Goal: Information Seeking & Learning: Learn about a topic

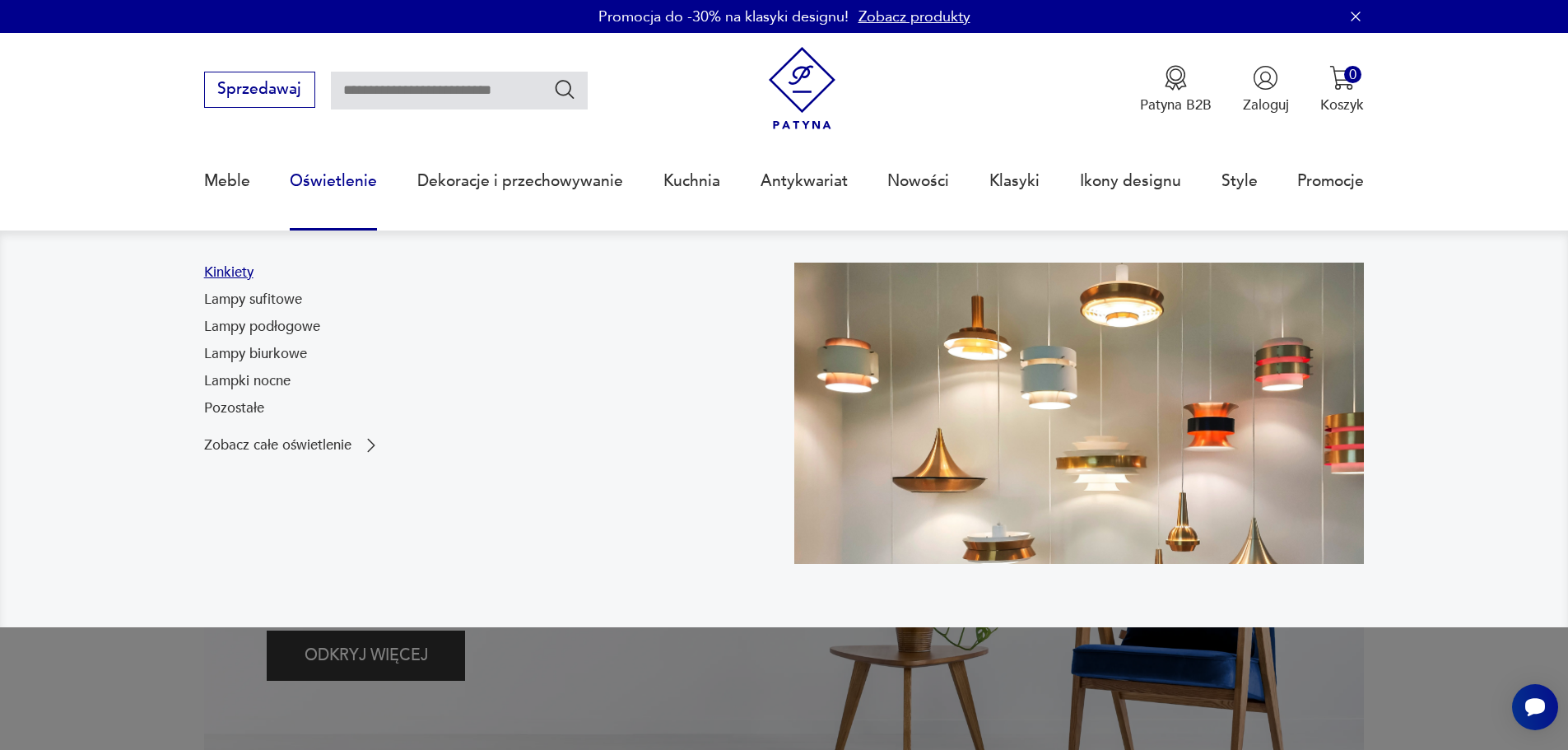
click at [242, 276] on link "Kinkiety" at bounding box center [229, 272] width 50 height 19
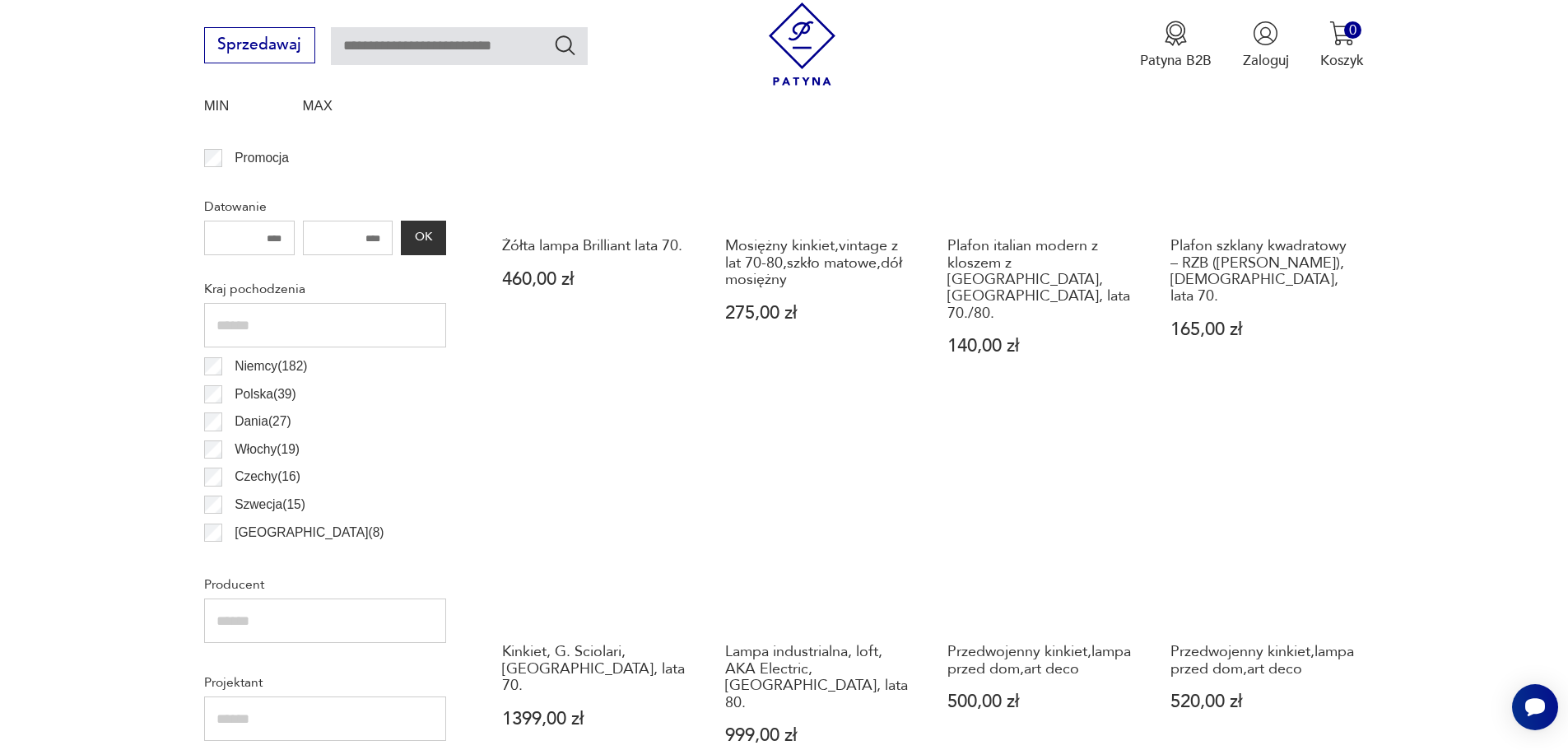
scroll to position [712, 0]
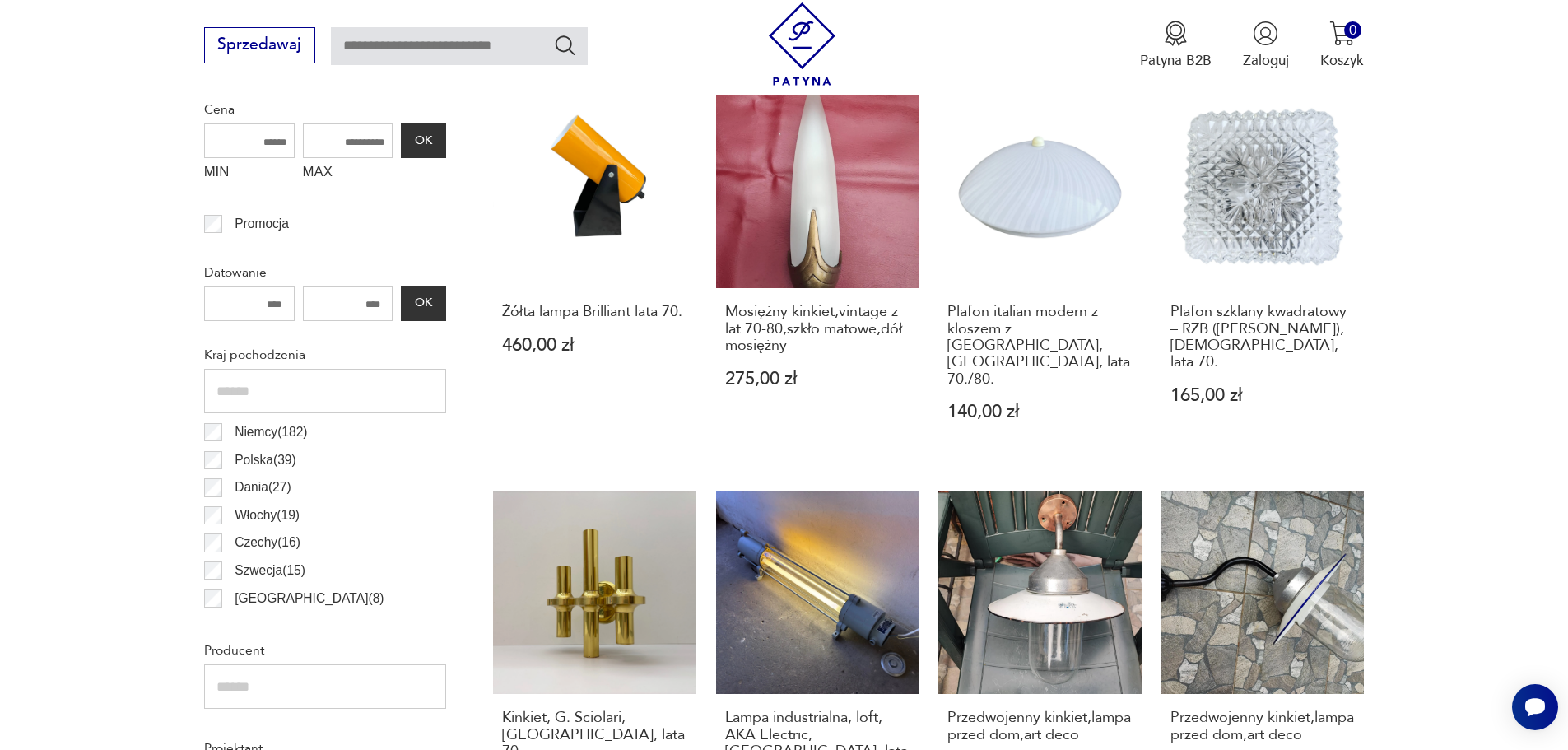
click at [419, 53] on input "text" at bounding box center [459, 45] width 257 height 38
type input "*********"
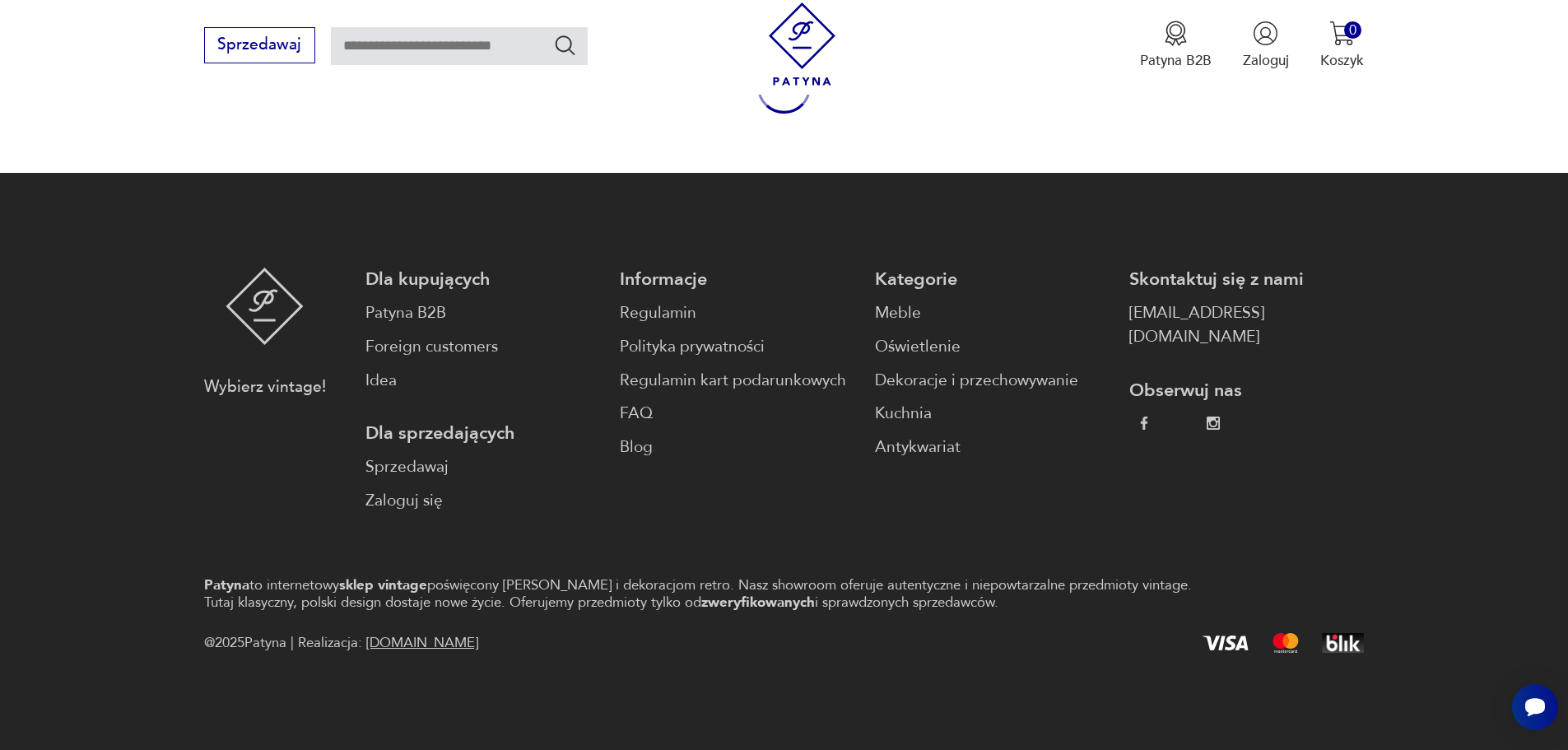
type input "*********"
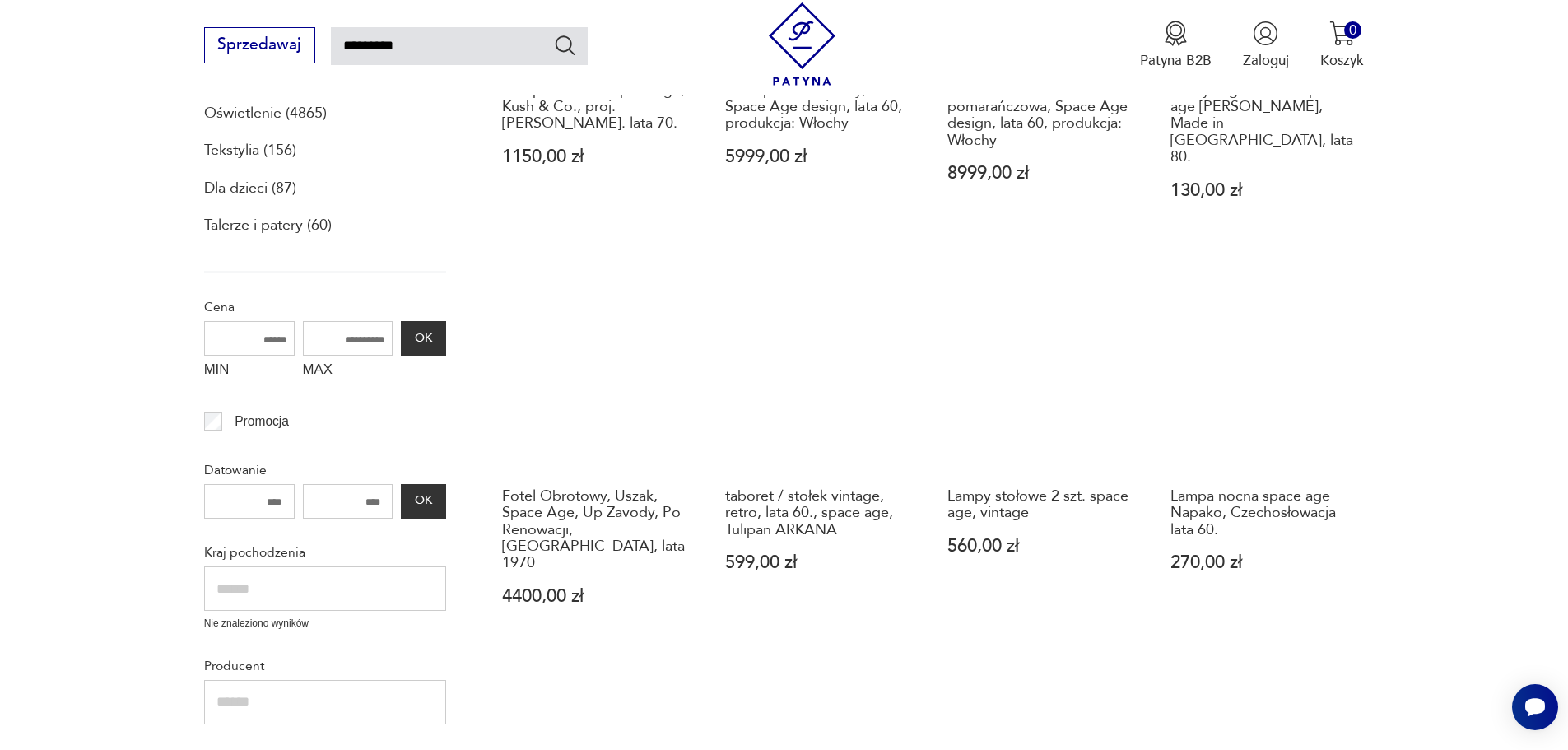
scroll to position [361, 0]
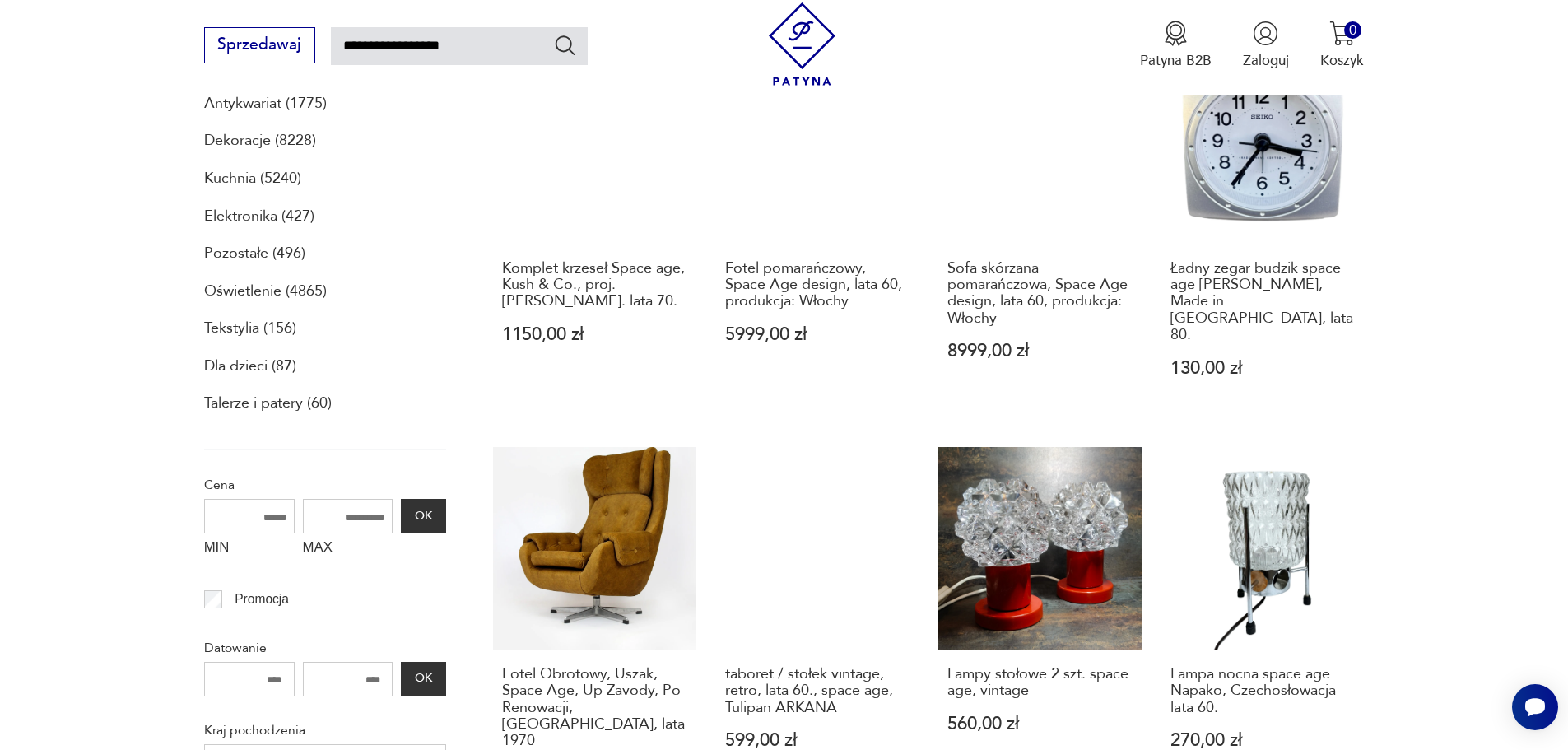
type input "**********"
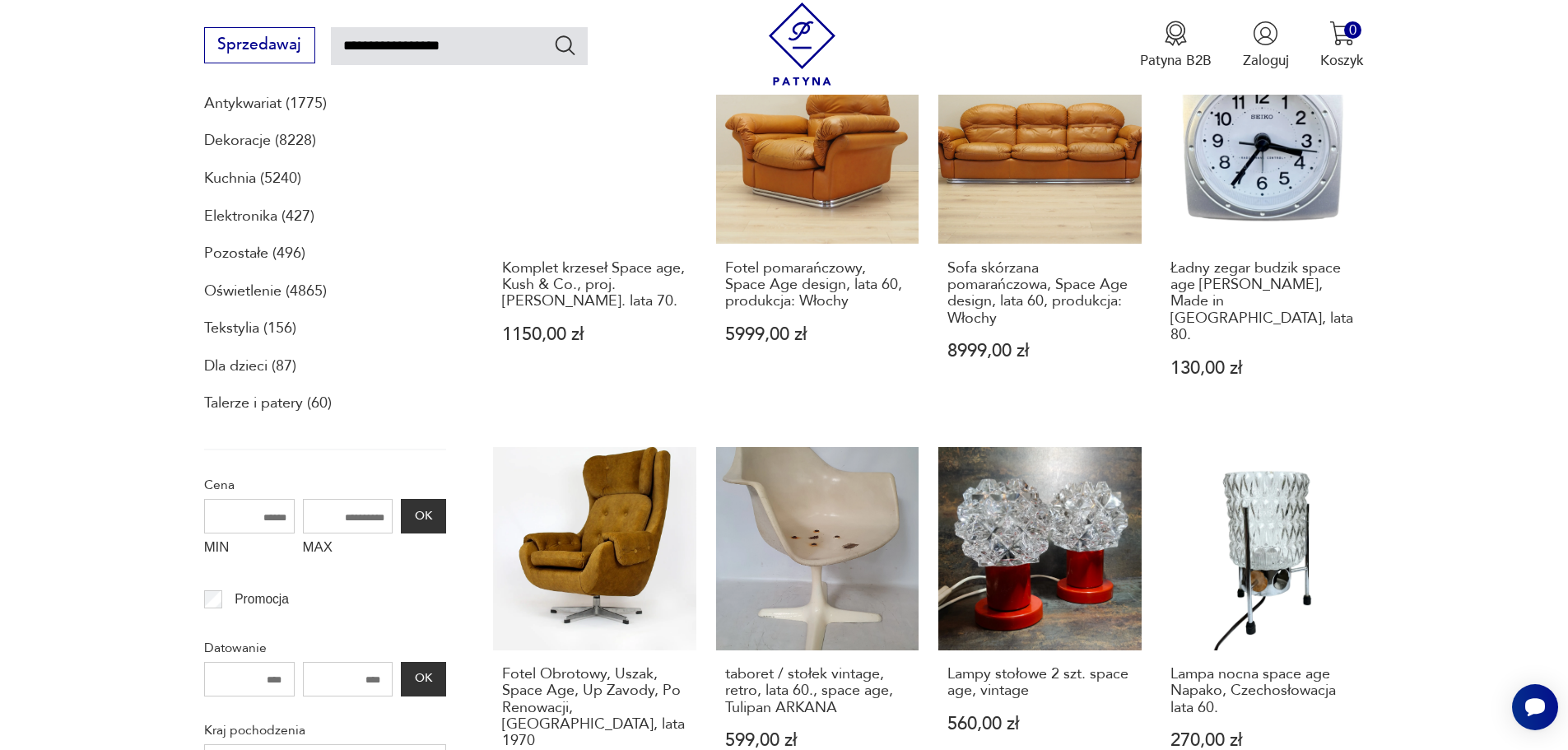
type input "**********"
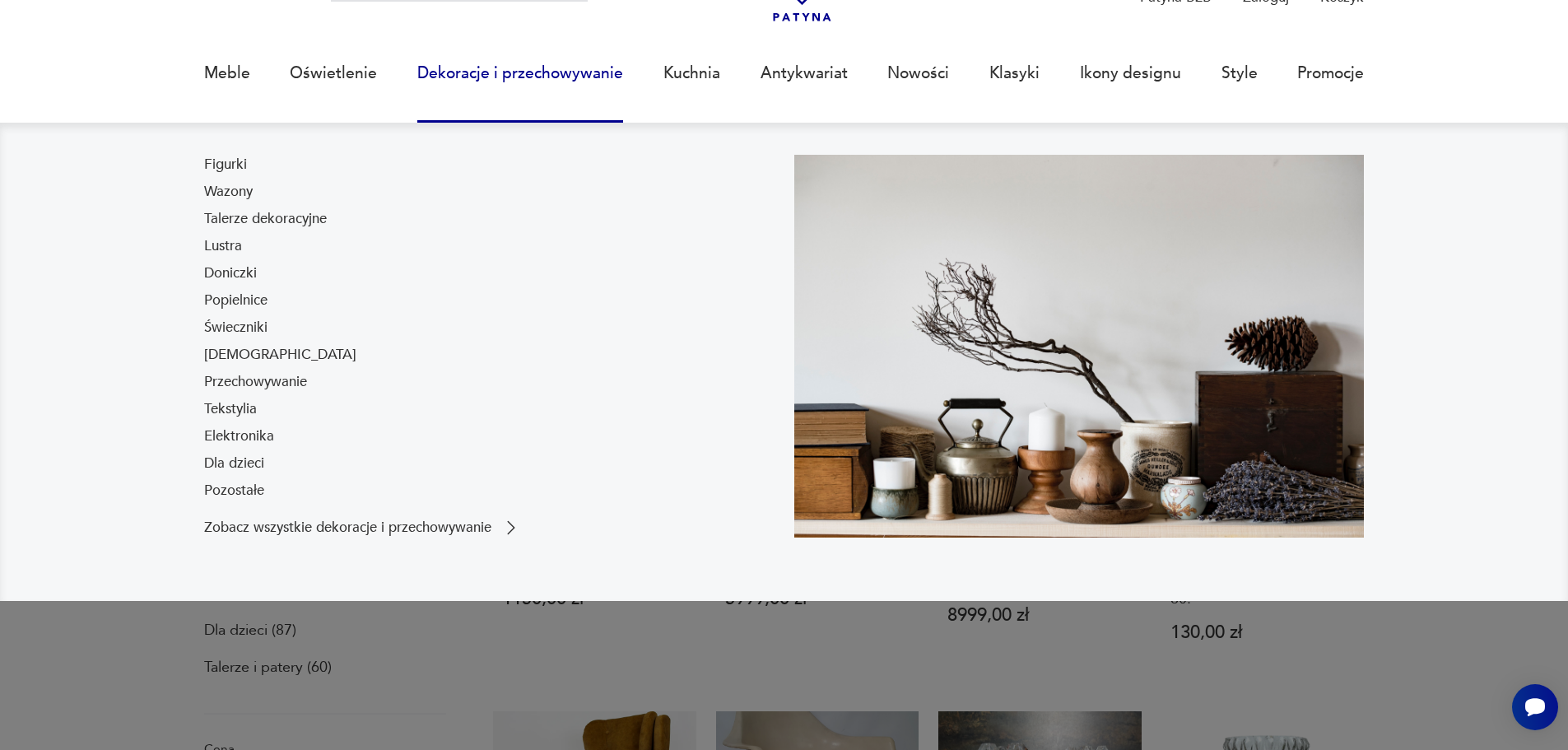
scroll to position [95, 0]
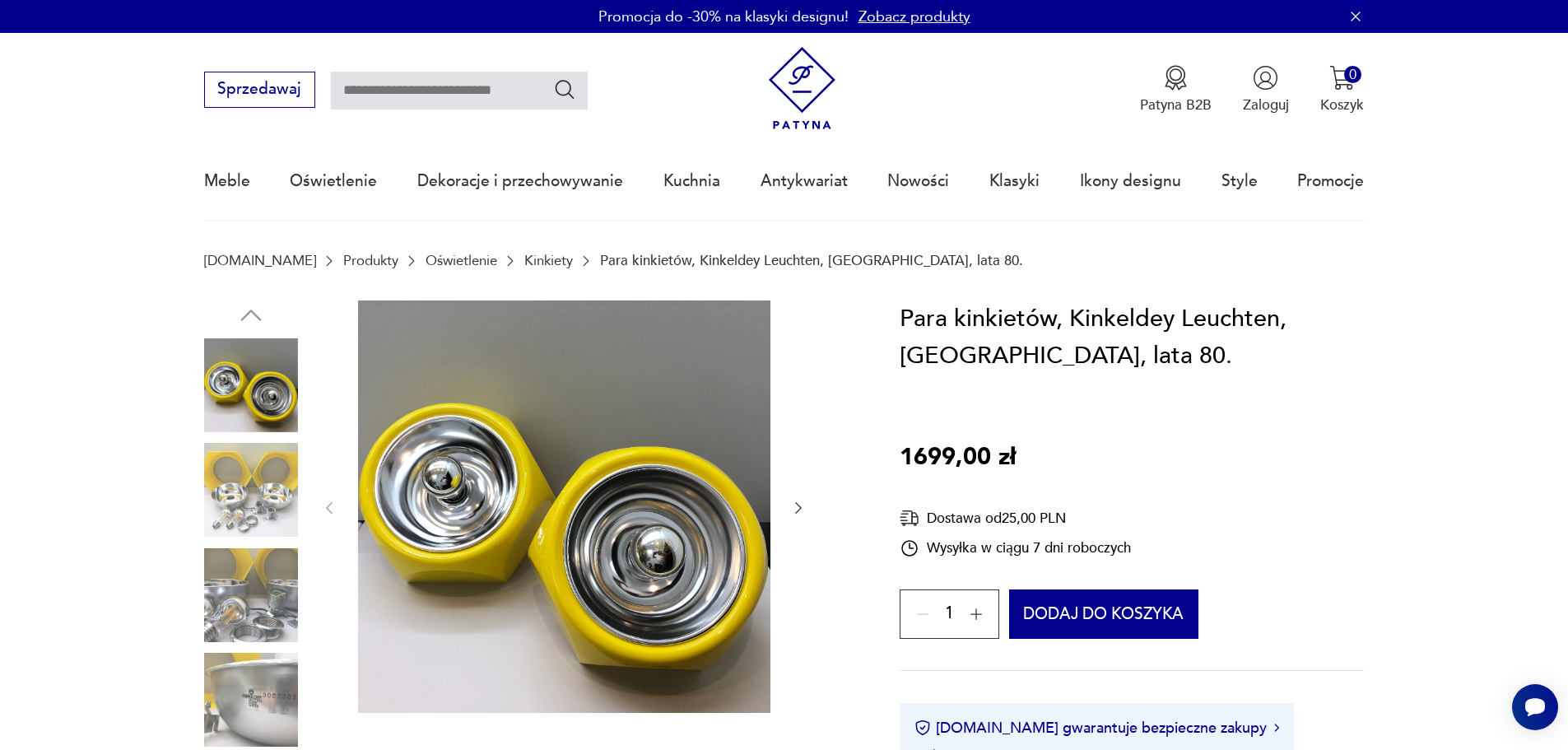
click at [241, 474] on img at bounding box center [251, 489] width 94 height 94
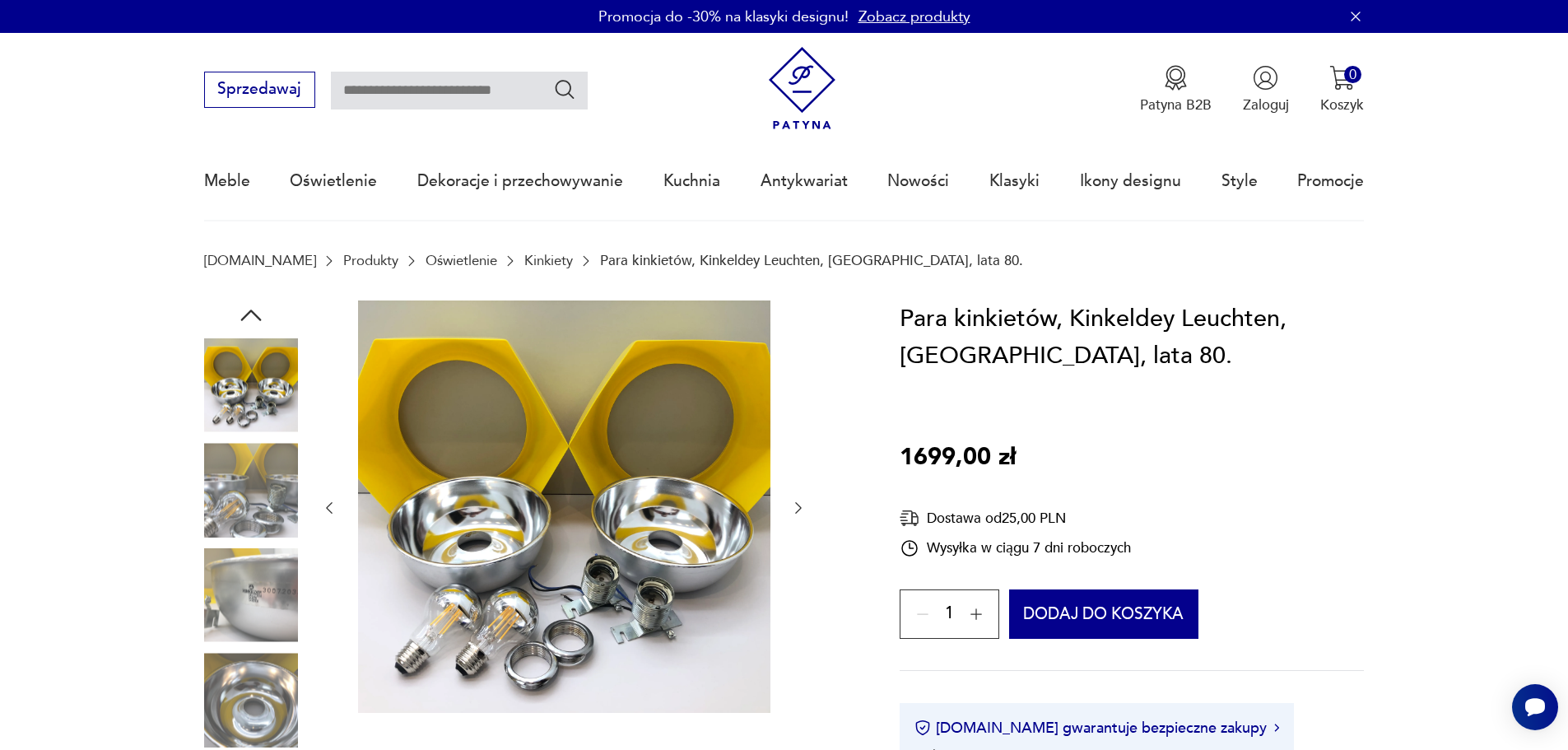
click at [257, 560] on img at bounding box center [251, 595] width 94 height 94
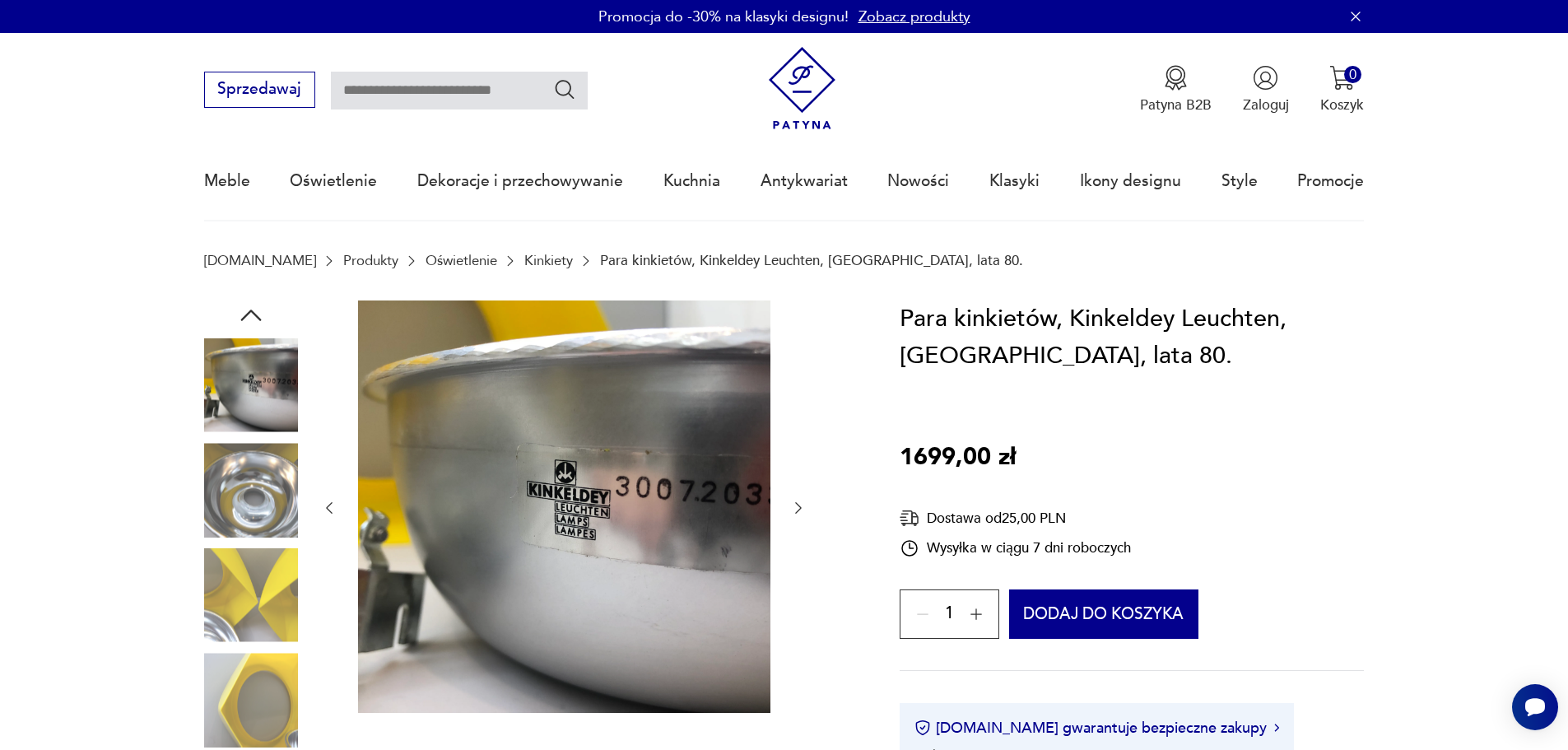
click at [257, 570] on img at bounding box center [251, 595] width 94 height 94
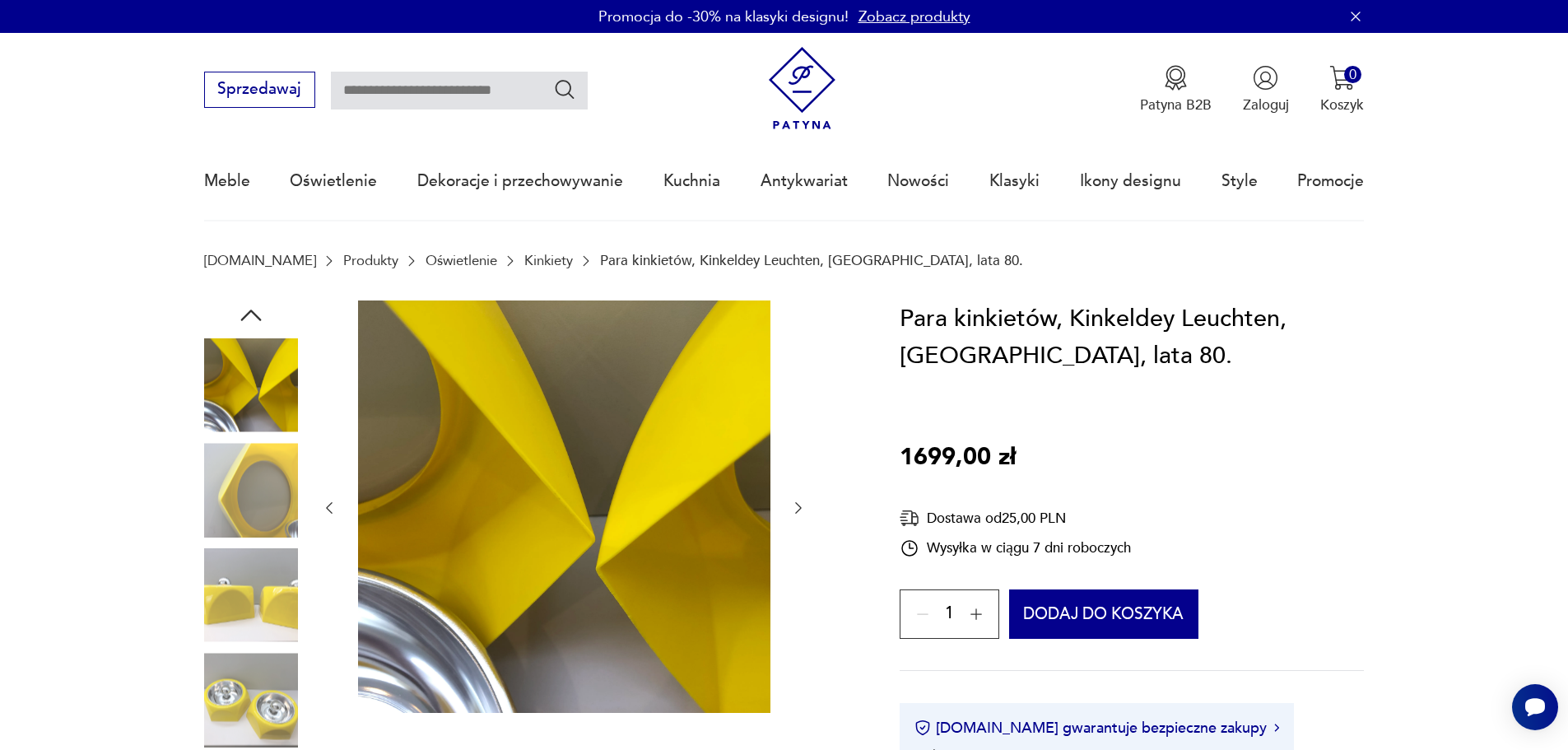
click at [282, 701] on img at bounding box center [251, 699] width 94 height 94
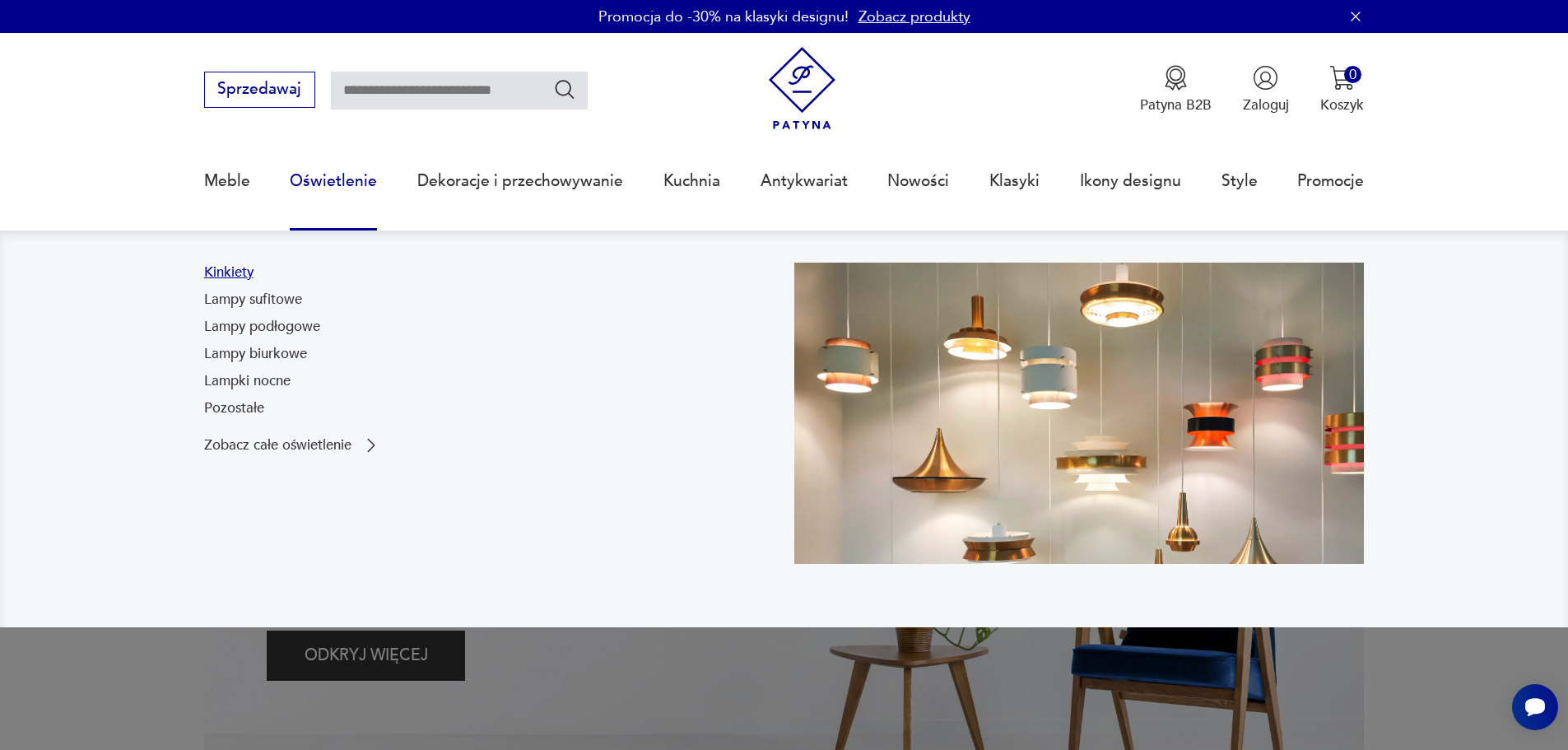
click at [219, 265] on link "Kinkiety" at bounding box center [229, 272] width 50 height 19
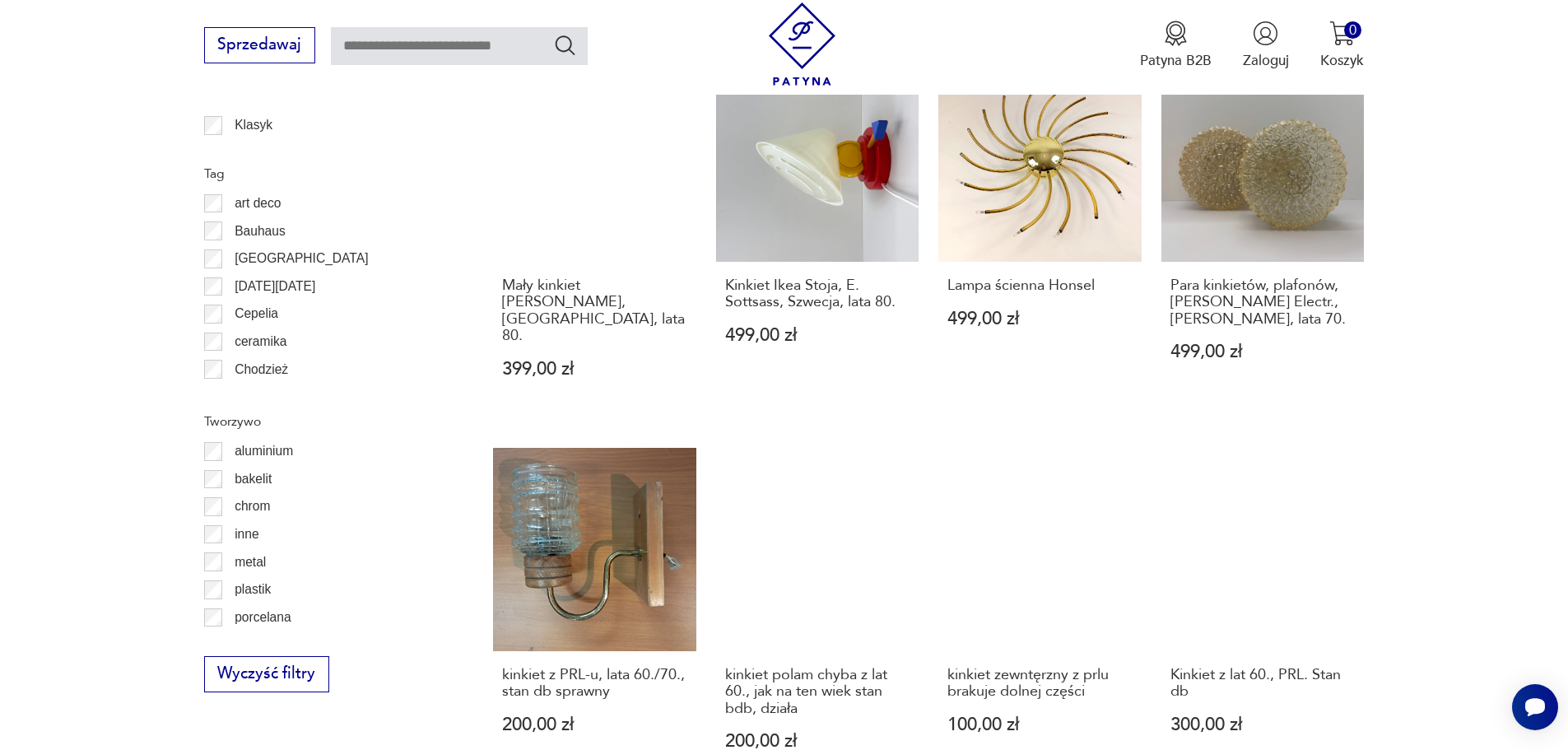
scroll to position [1535, 0]
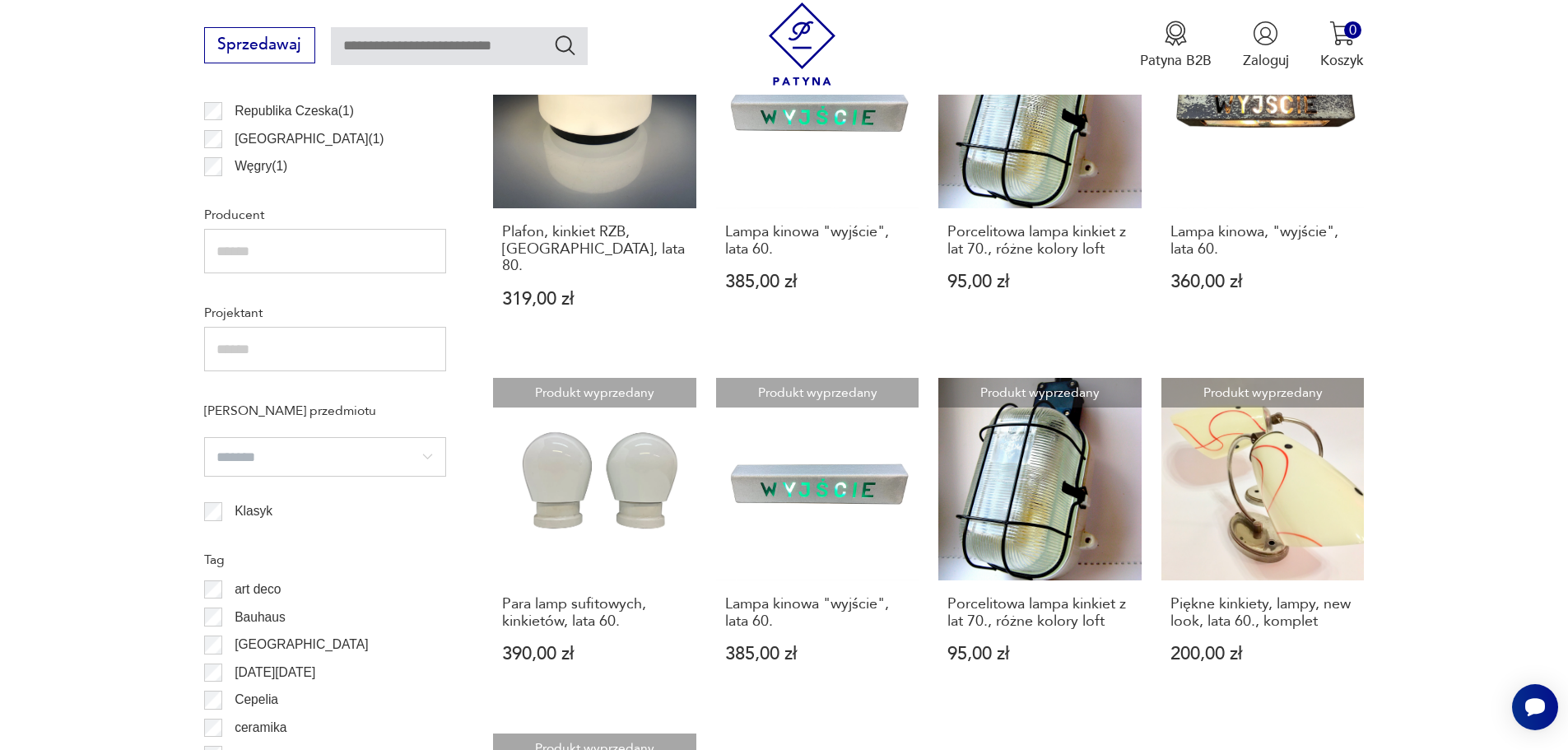
scroll to position [1394, 0]
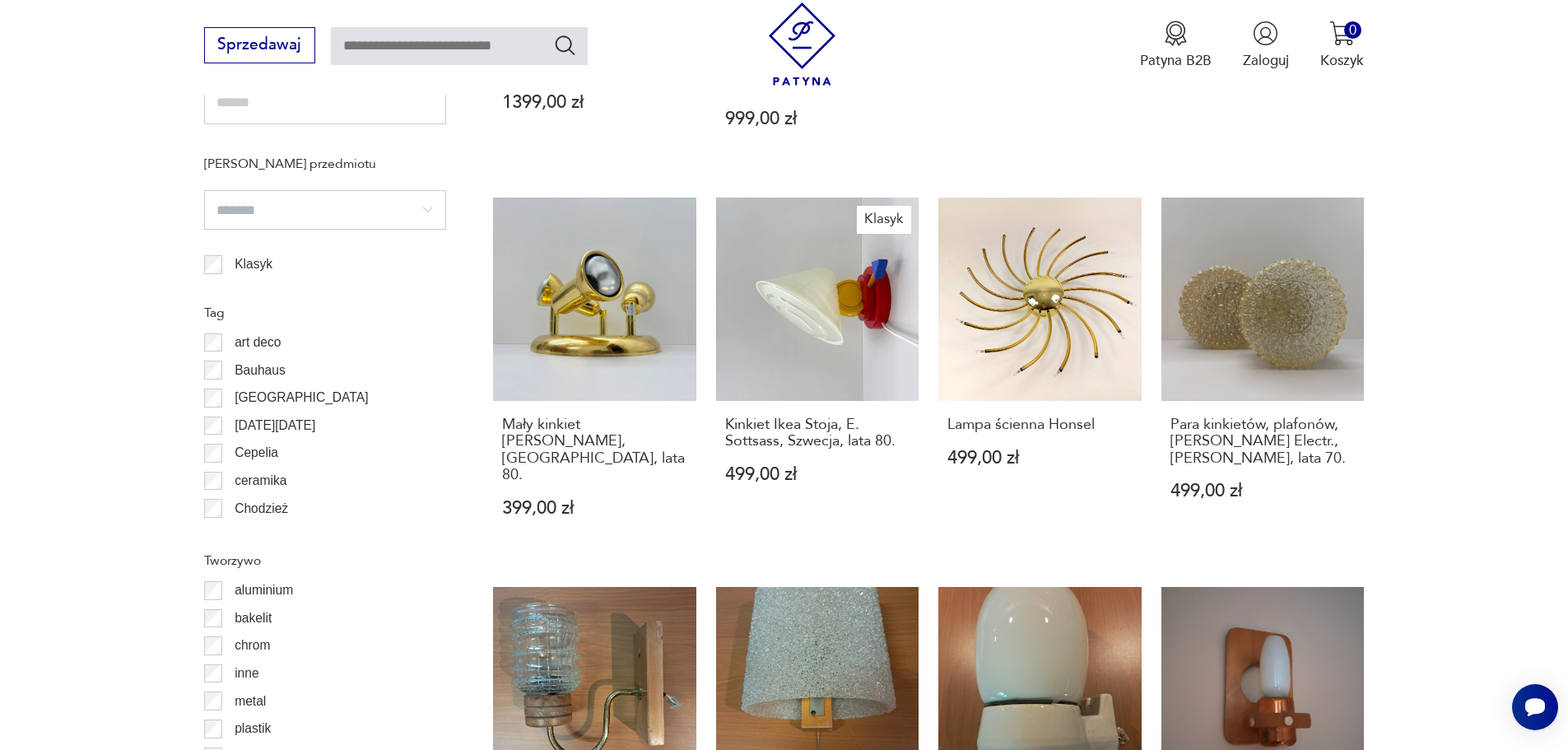
scroll to position [2052, 0]
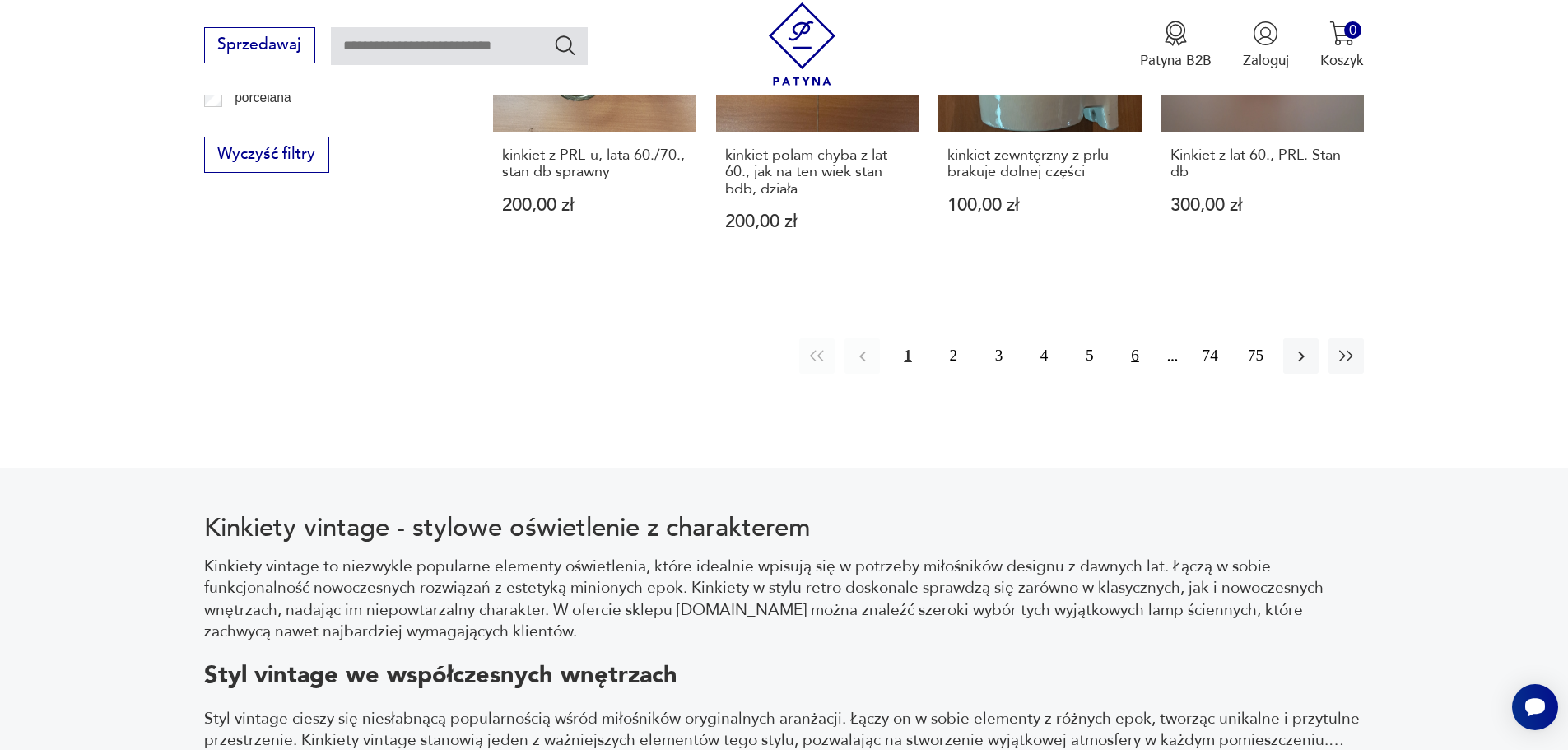
click at [1131, 338] on button "6" at bounding box center [1135, 356] width 35 height 35
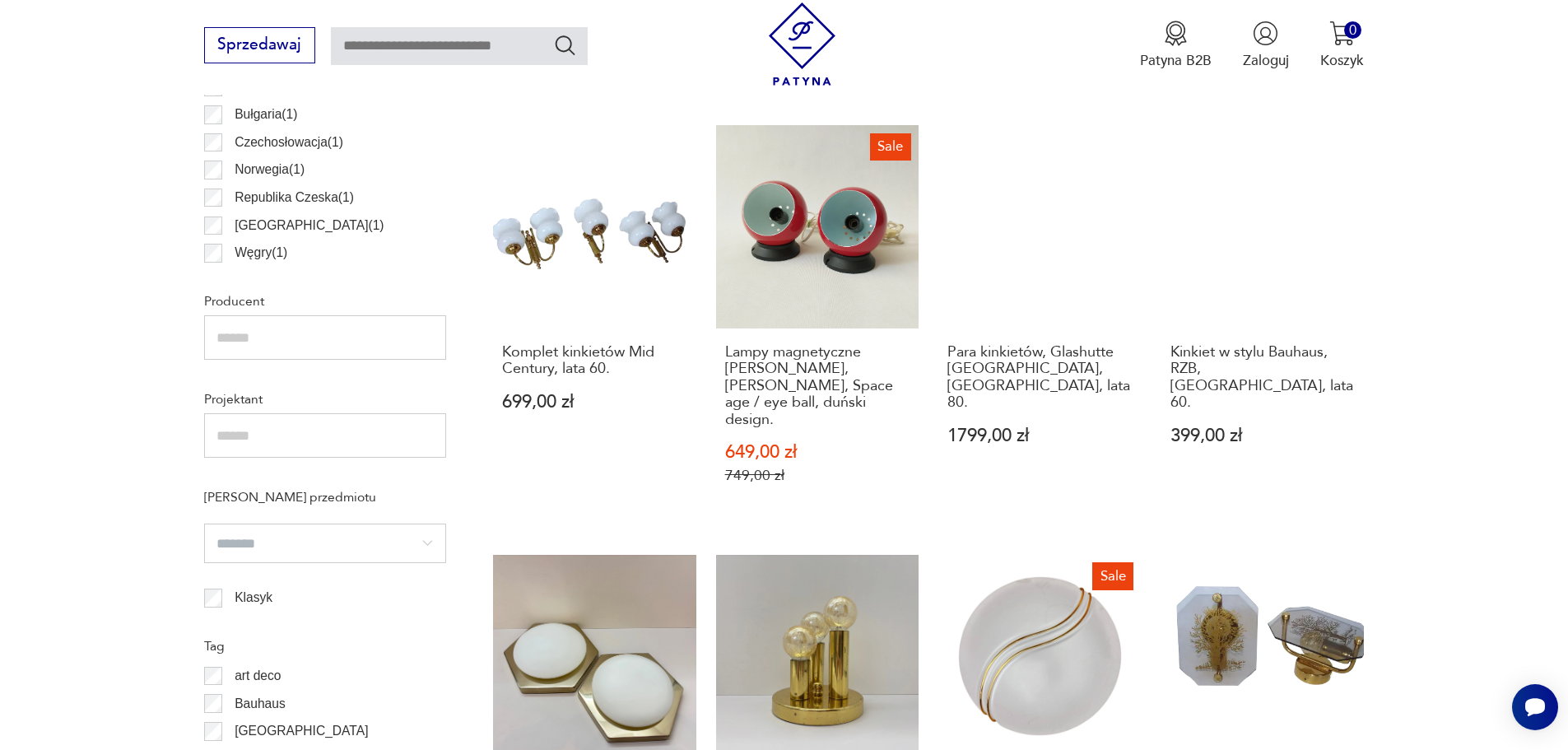
scroll to position [1147, 0]
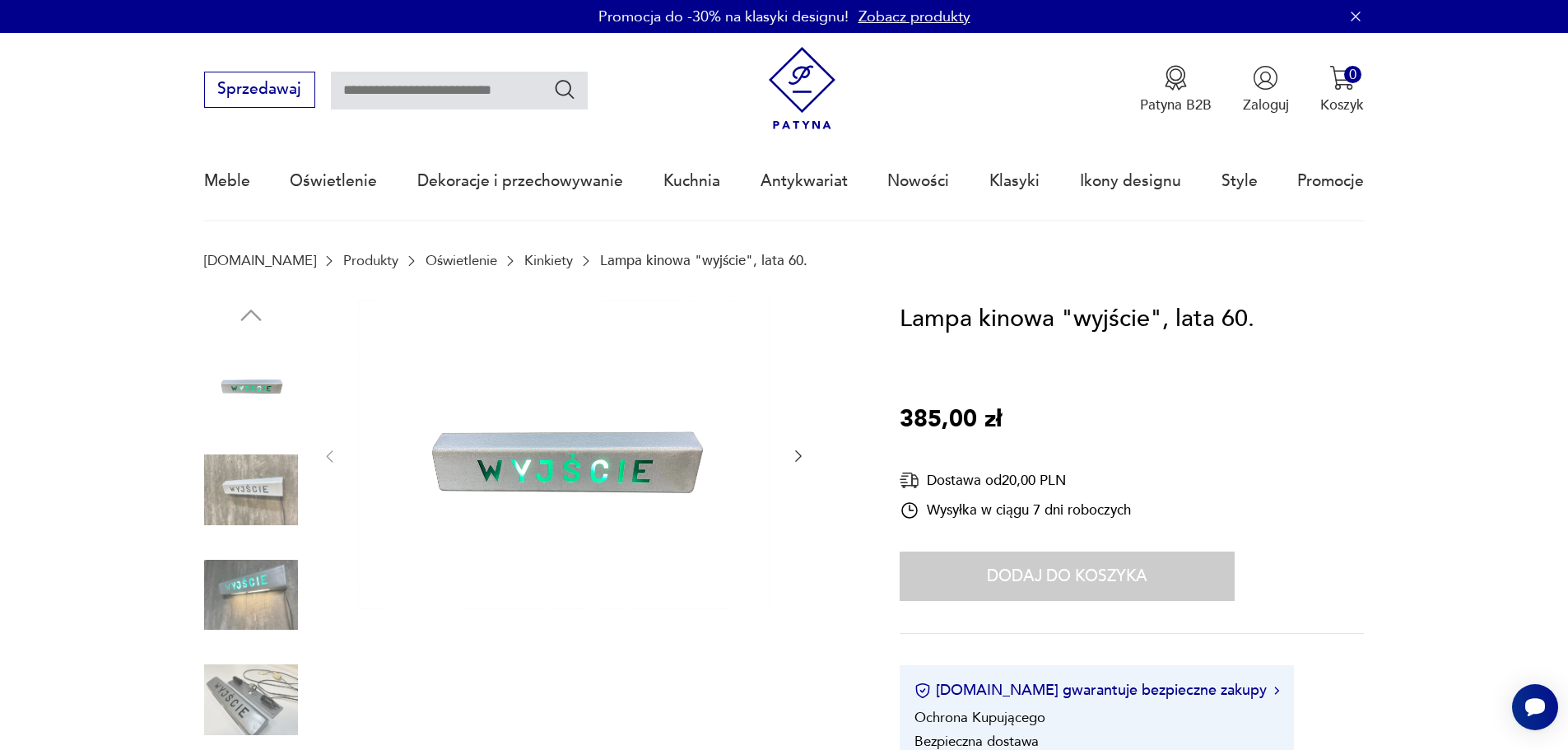
click at [256, 587] on img at bounding box center [251, 595] width 94 height 94
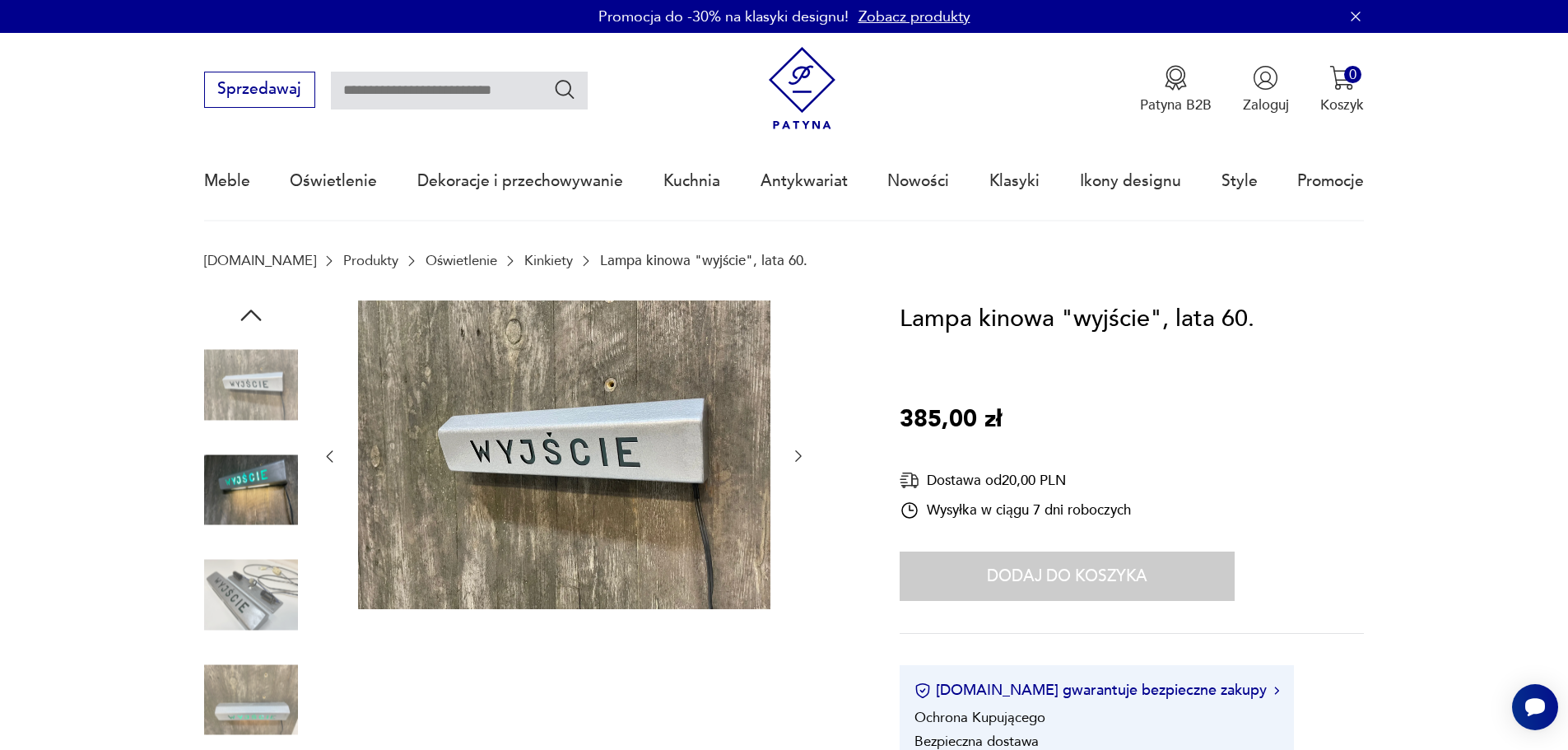
click at [771, 451] on div at bounding box center [564, 456] width 412 height 312
click at [785, 454] on div at bounding box center [563, 456] width 486 height 312
click at [820, 457] on div at bounding box center [528, 544] width 649 height 487
click at [798, 457] on icon "button" at bounding box center [798, 456] width 17 height 17
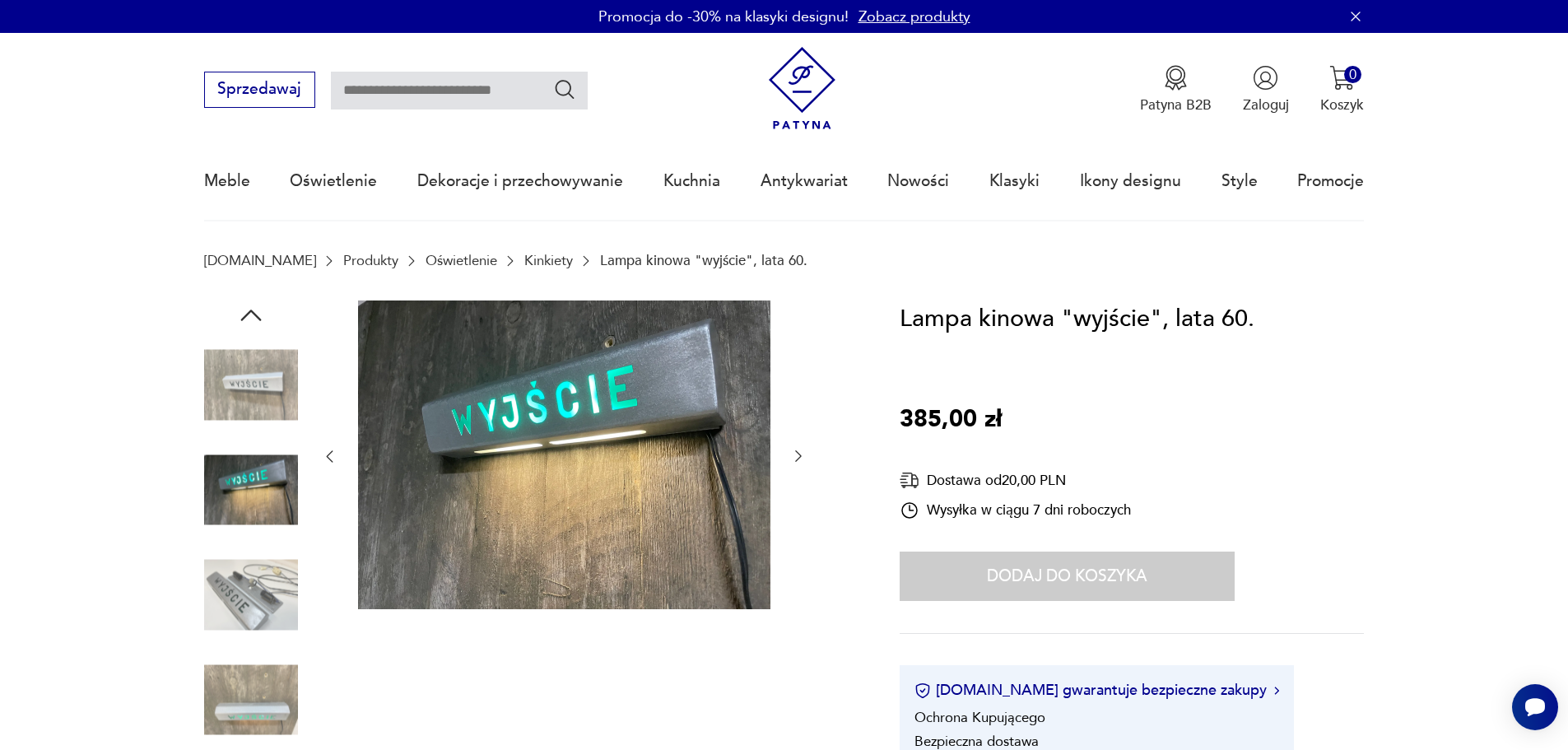
click at [798, 457] on icon "button" at bounding box center [798, 456] width 17 height 17
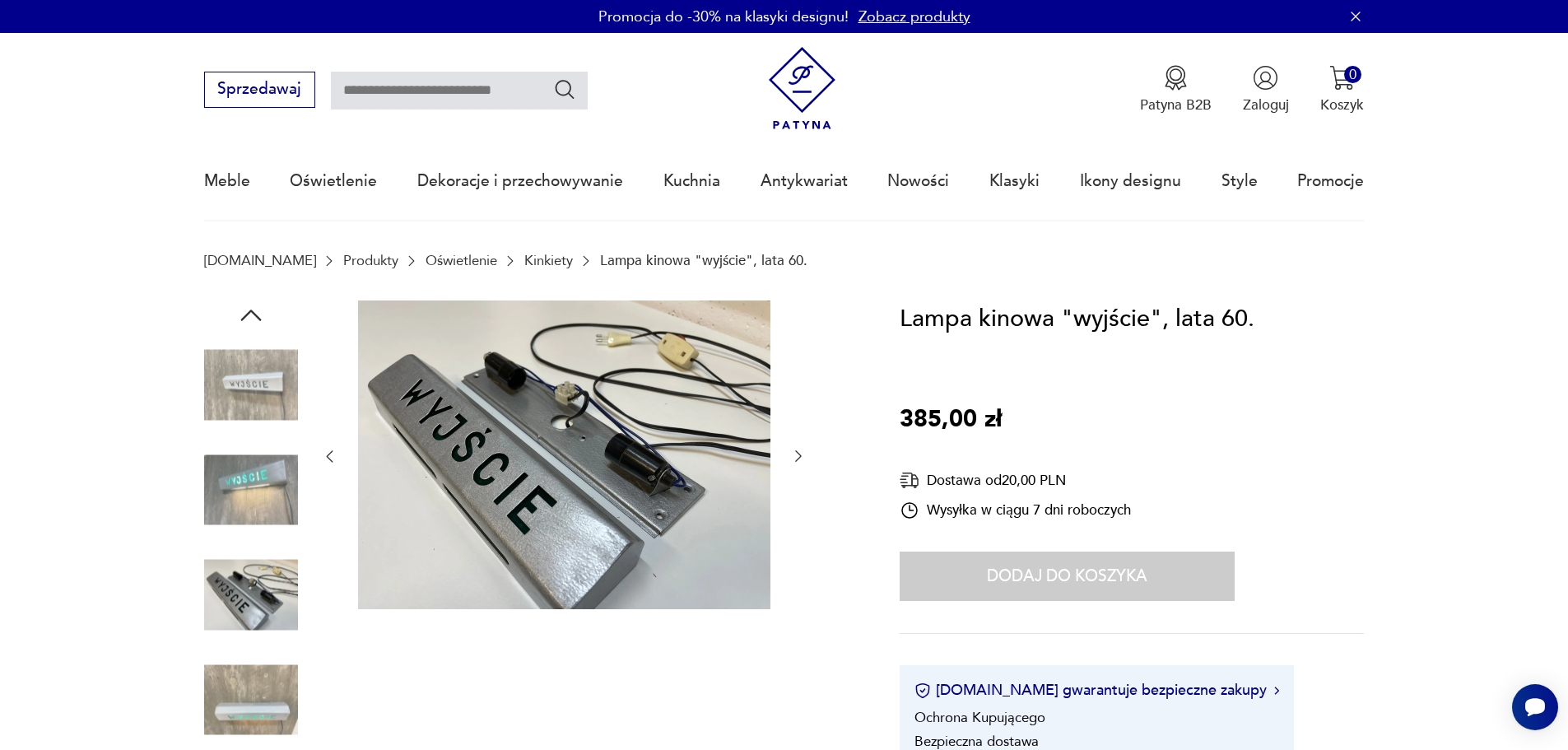
click at [798, 457] on icon "button" at bounding box center [798, 456] width 17 height 17
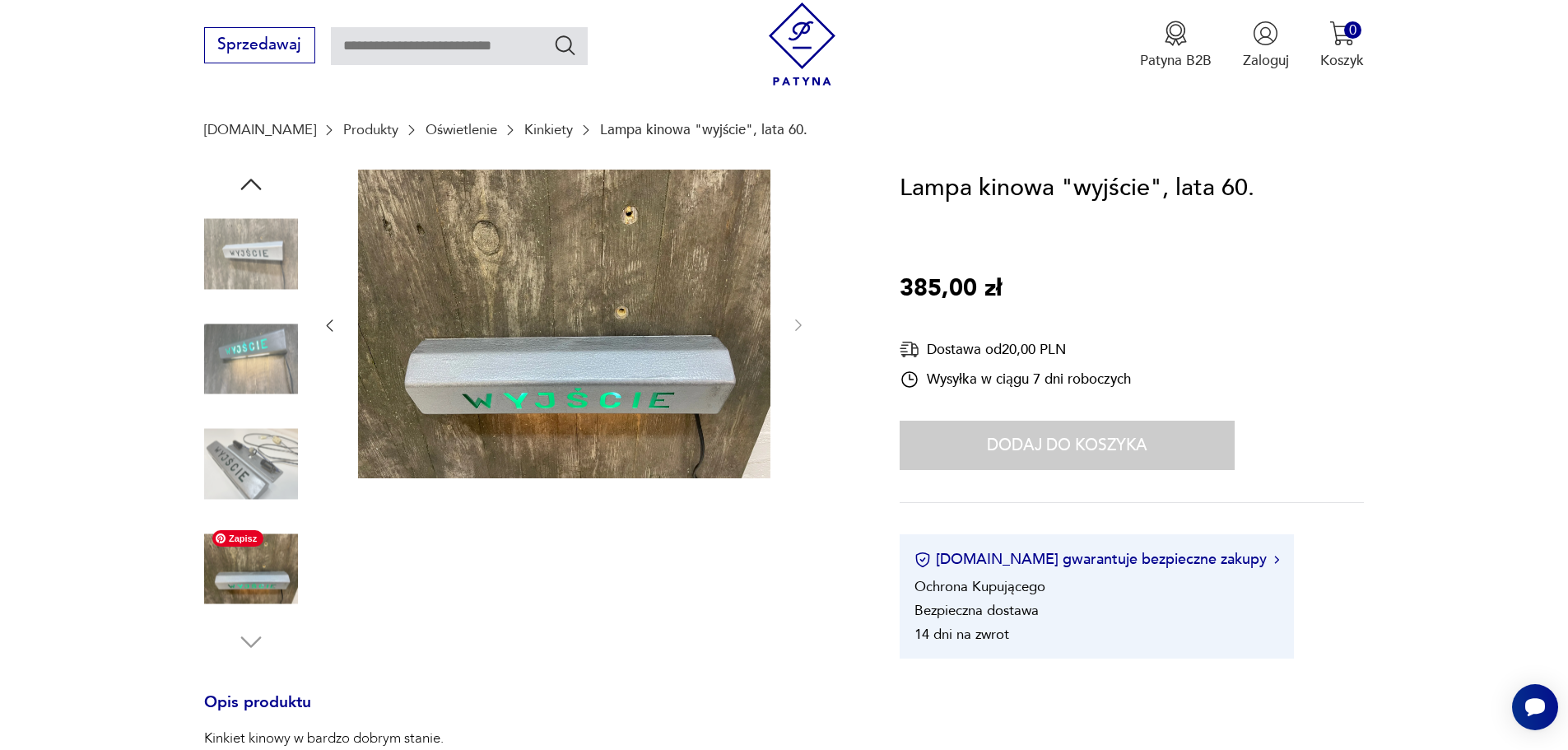
scroll to position [247, 0]
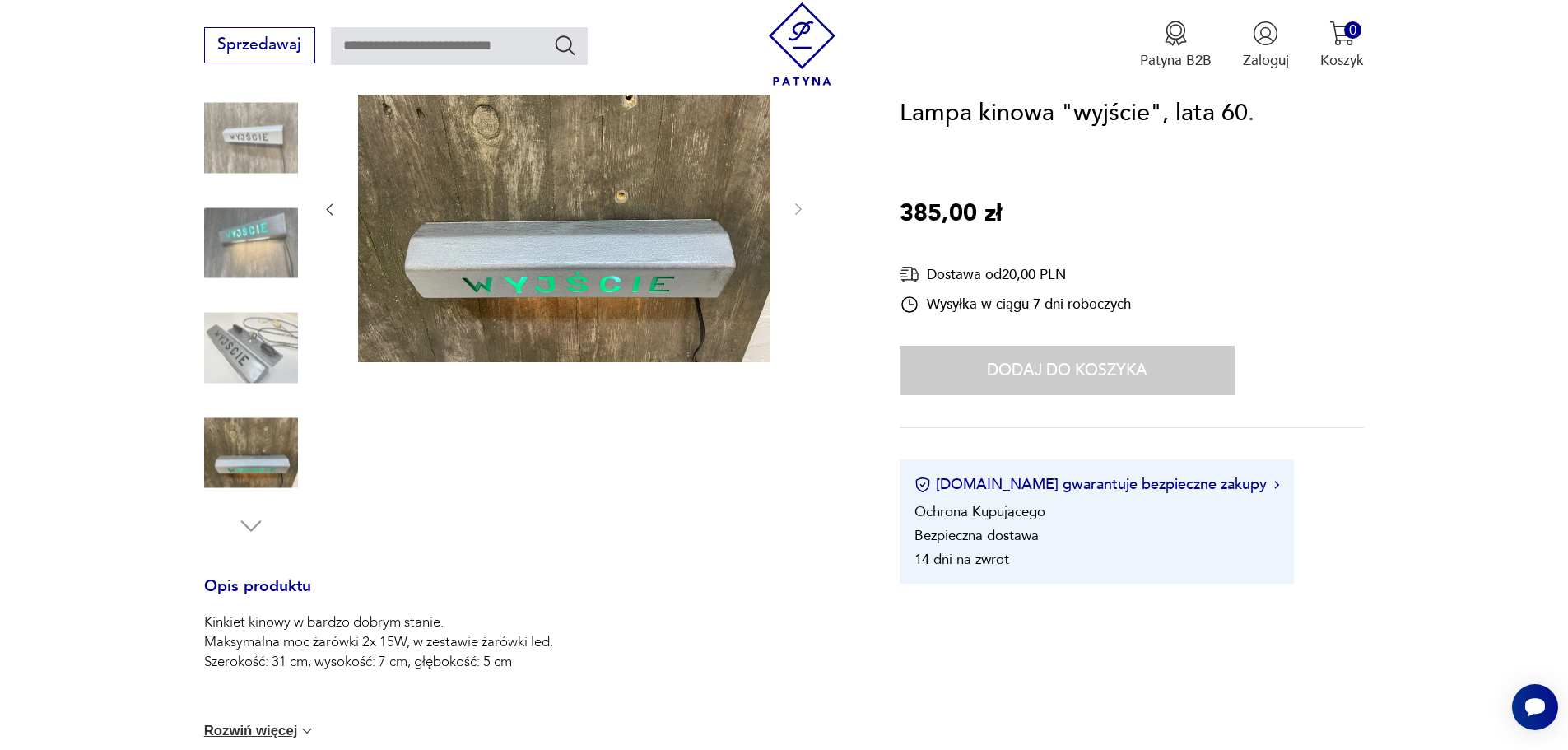
click at [257, 466] on img at bounding box center [251, 452] width 94 height 94
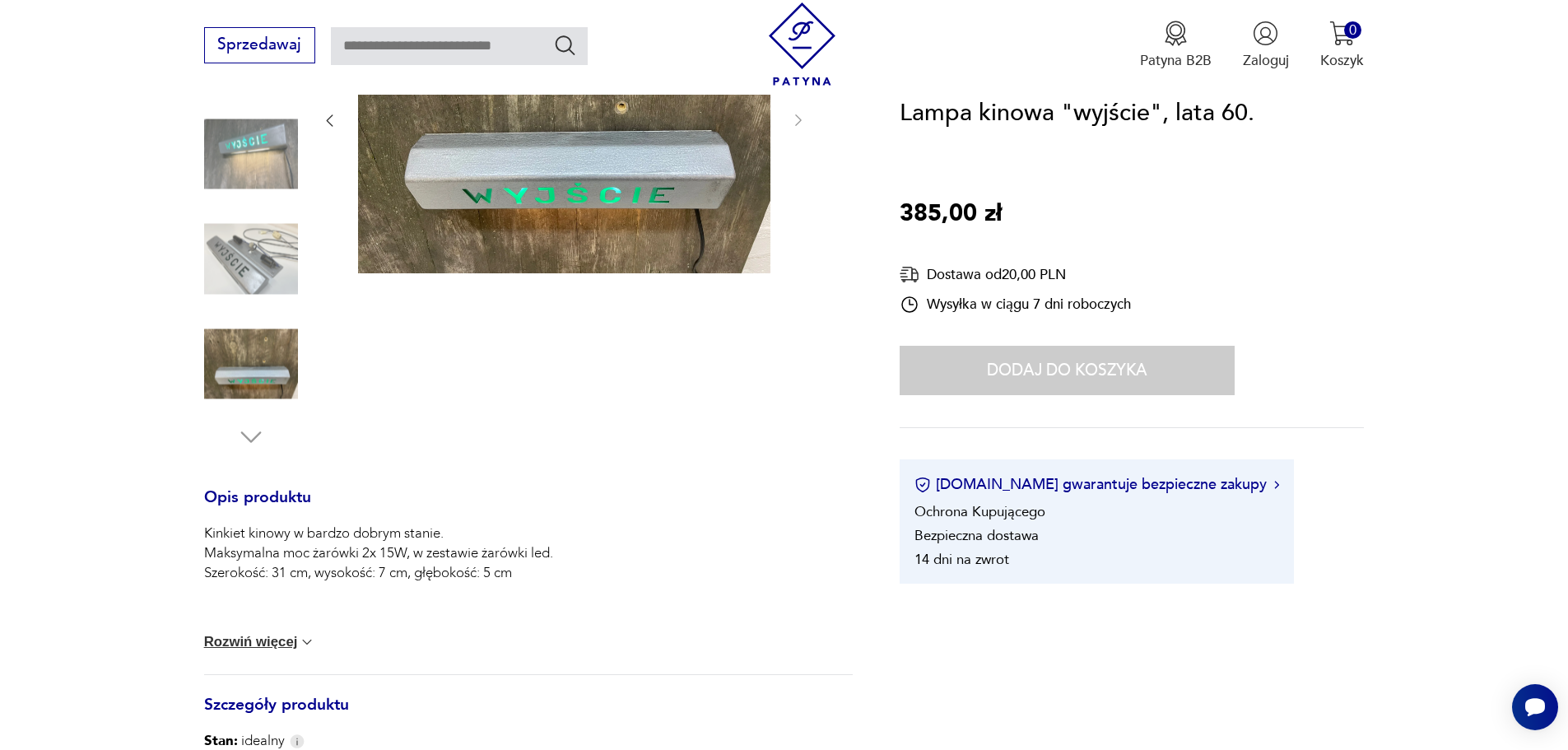
scroll to position [412, 0]
